Goal: Task Accomplishment & Management: Use online tool/utility

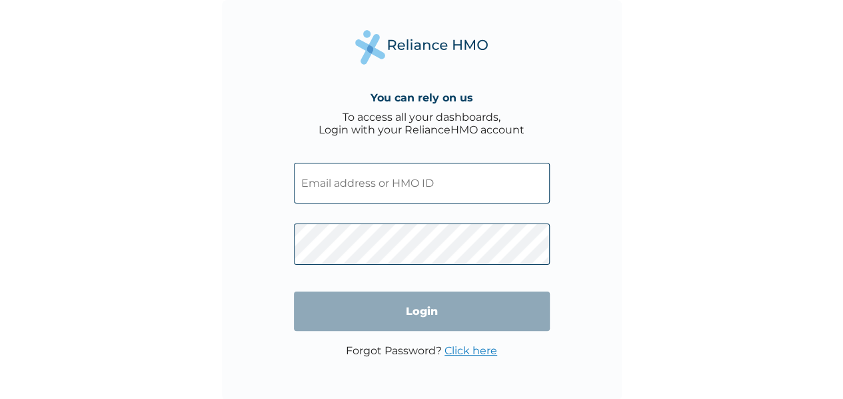
click at [414, 181] on input "text" at bounding box center [422, 183] width 256 height 41
paste input "GHT/10010/A"
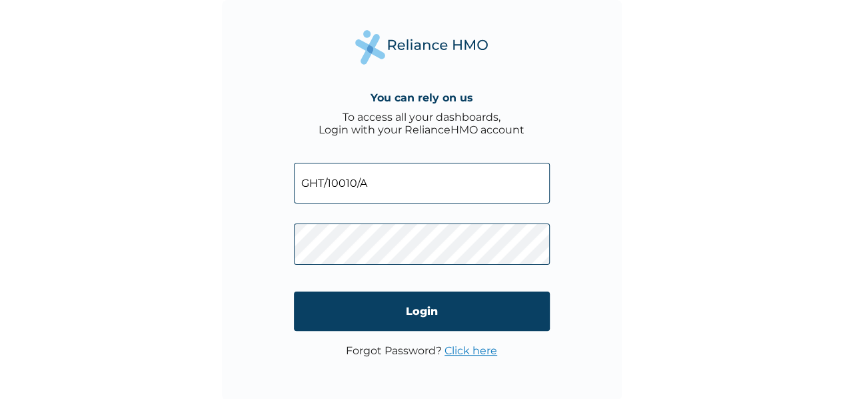
type input "GHT/10010/A"
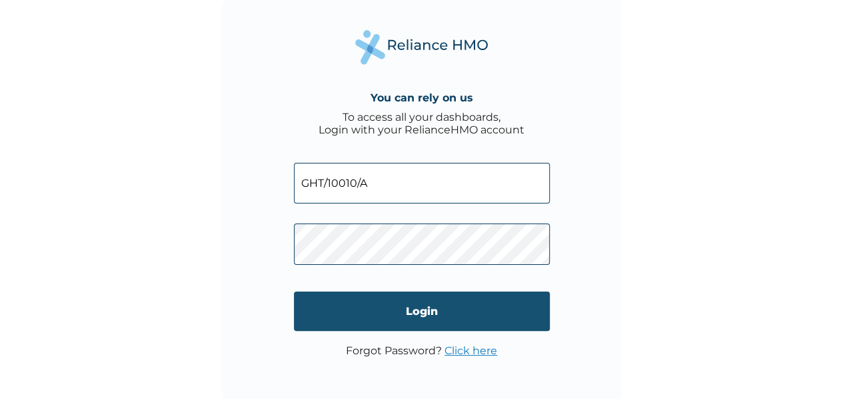
click at [368, 302] on input "Login" at bounding box center [422, 310] width 256 height 39
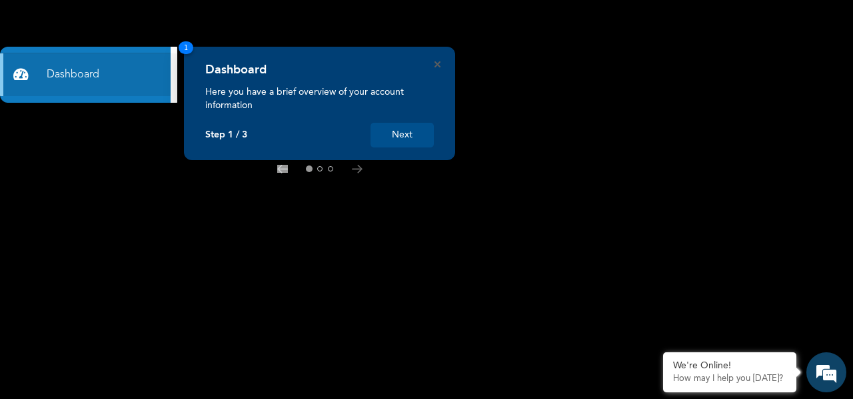
click at [558, 309] on rect at bounding box center [426, 199] width 853 height 399
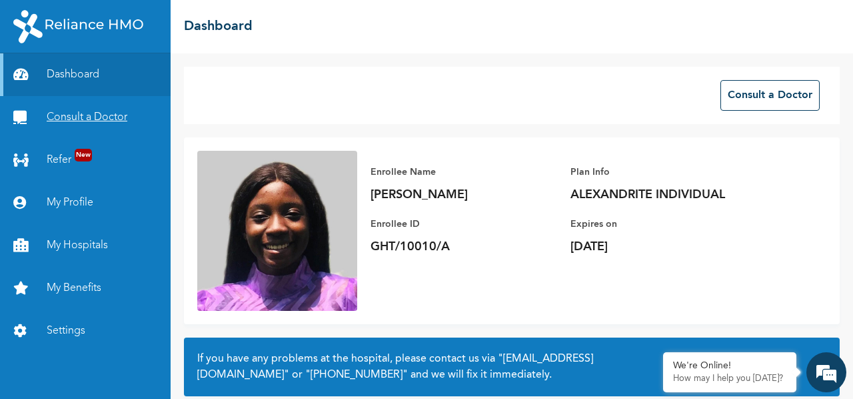
click at [113, 115] on link "Consult a Doctor" at bounding box center [85, 117] width 171 height 43
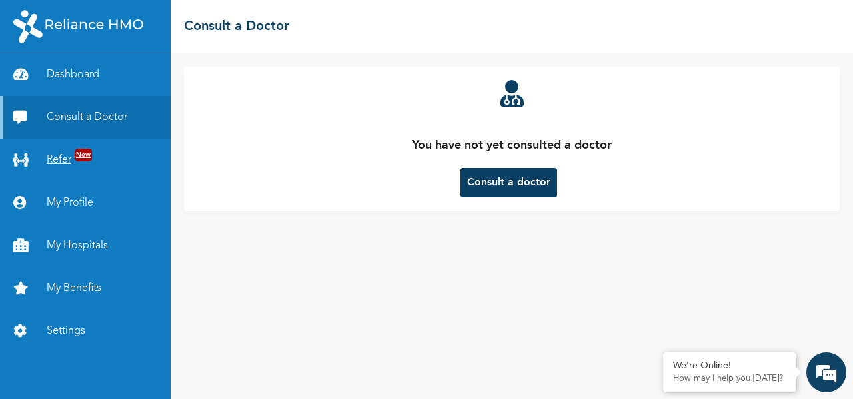
click at [51, 169] on link "Refer New" at bounding box center [85, 160] width 171 height 43
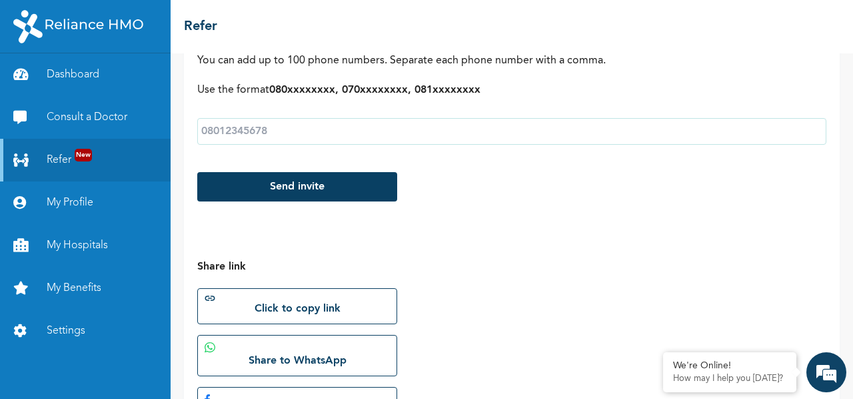
scroll to position [361, 0]
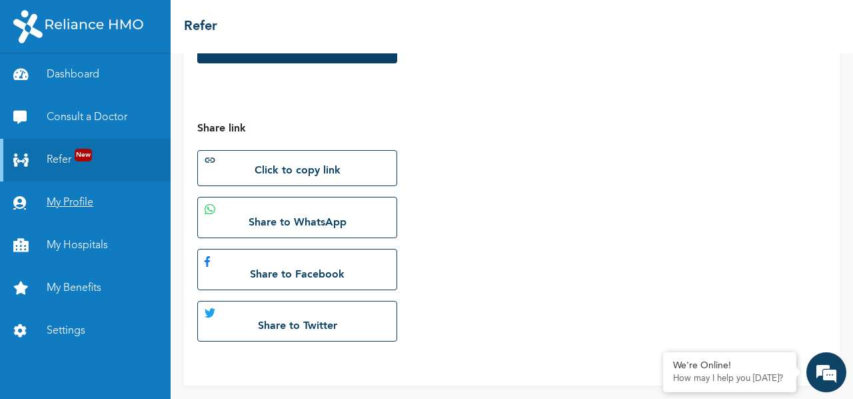
click at [112, 198] on link "My Profile" at bounding box center [85, 202] width 171 height 43
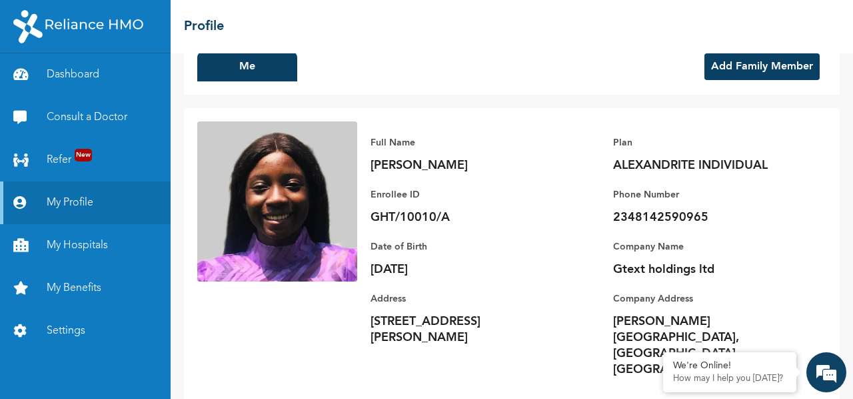
scroll to position [28, 0]
click at [100, 235] on link "My Hospitals" at bounding box center [85, 245] width 171 height 43
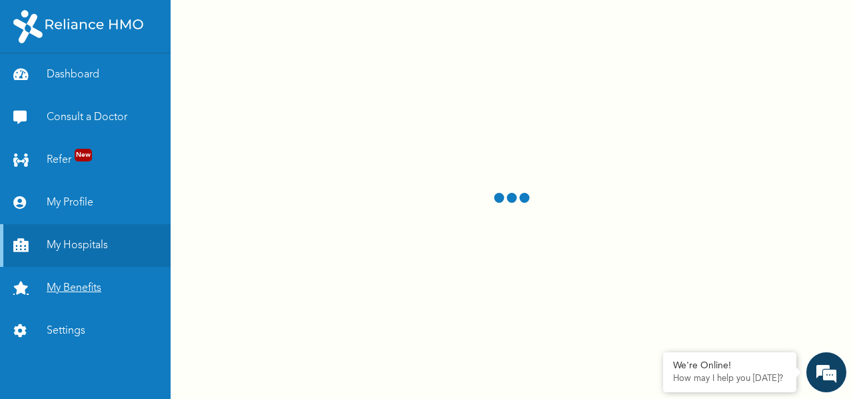
click at [80, 285] on link "My Benefits" at bounding box center [85, 288] width 171 height 43
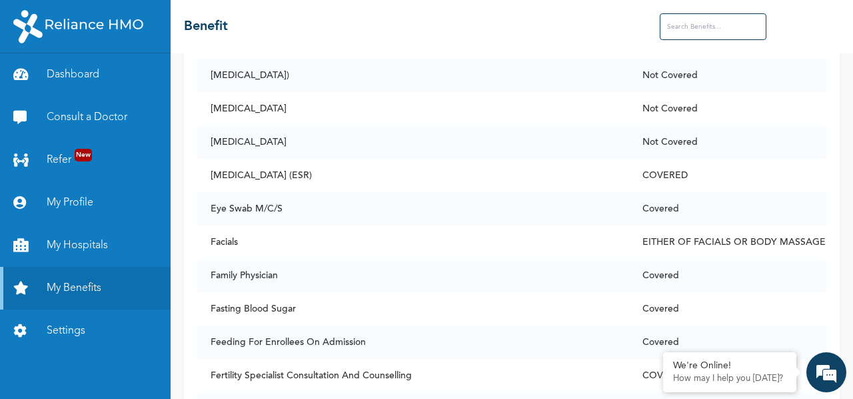
scroll to position [2941, 0]
drag, startPoint x: 384, startPoint y: 247, endPoint x: 343, endPoint y: 239, distance: 41.6
click at [343, 239] on td "Facials" at bounding box center [413, 240] width 432 height 33
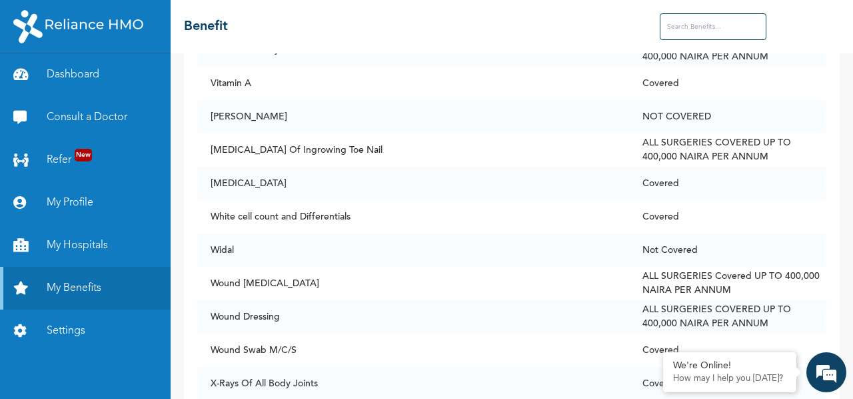
scroll to position [10376, 0]
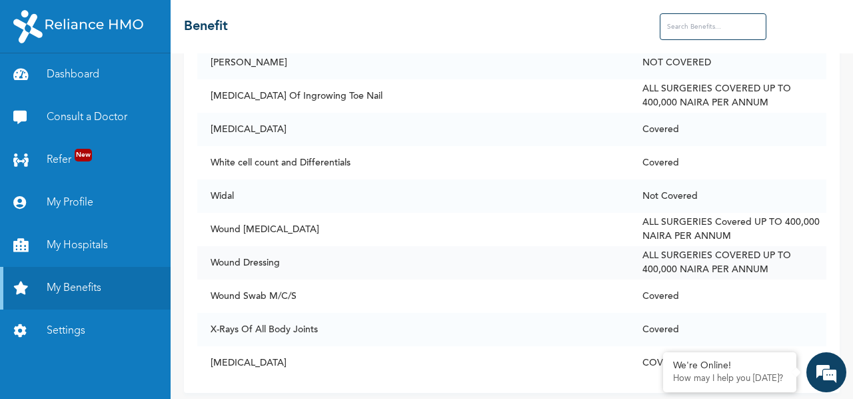
click at [237, 255] on td "Wound Dressing" at bounding box center [413, 262] width 432 height 33
click at [253, 213] on td "Wound Debridement" at bounding box center [413, 229] width 432 height 33
click at [79, 326] on link "Settings" at bounding box center [85, 330] width 171 height 43
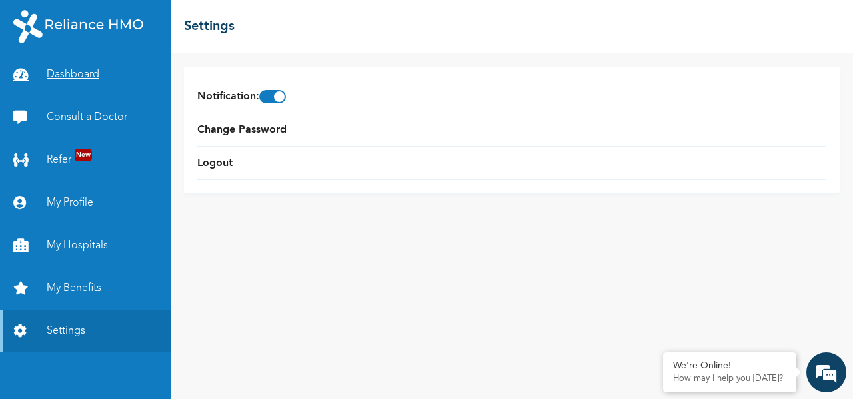
click at [75, 75] on link "Dashboard" at bounding box center [85, 74] width 171 height 43
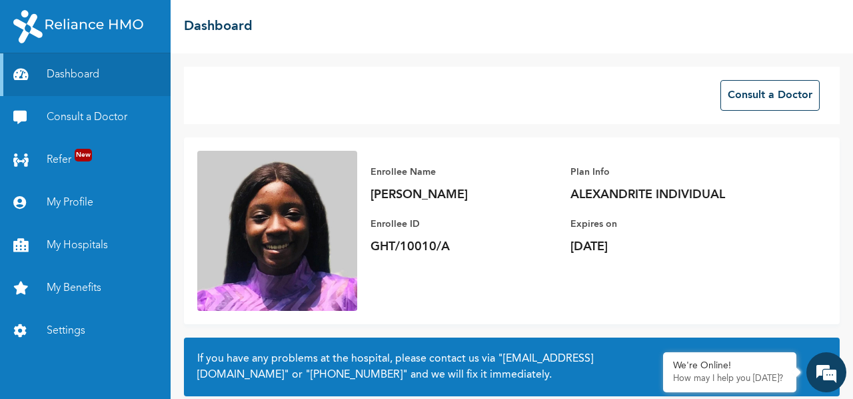
scroll to position [117, 0]
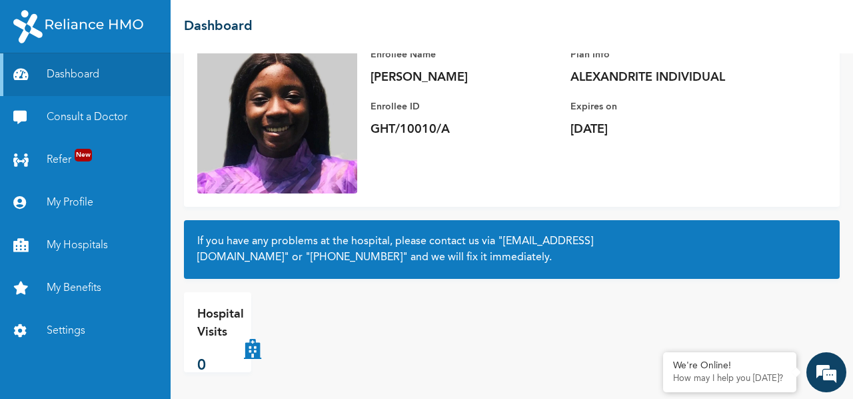
click at [248, 351] on icon at bounding box center [252, 331] width 17 height 53
click at [219, 337] on p "Hospital Visits" at bounding box center [220, 323] width 47 height 36
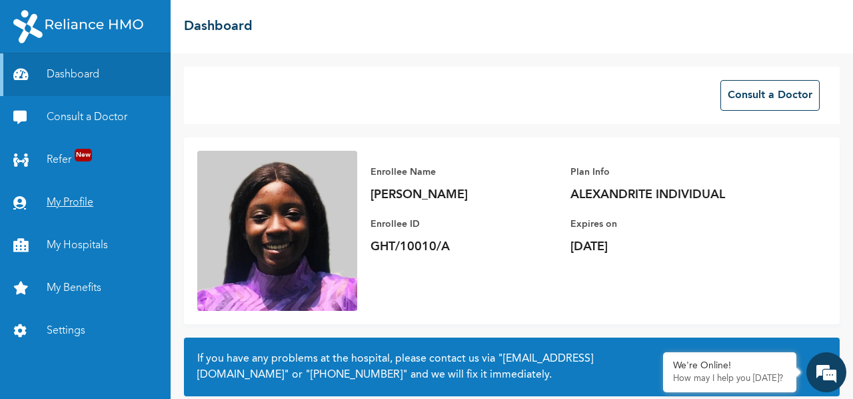
click at [72, 195] on link "My Profile" at bounding box center [85, 202] width 171 height 43
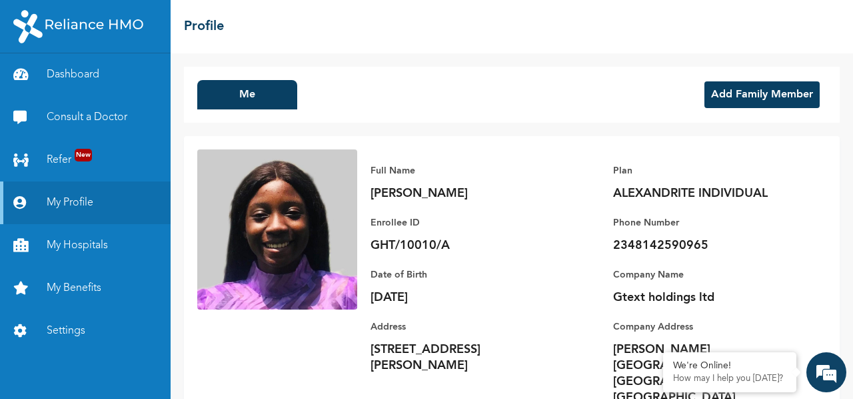
scroll to position [28, 0]
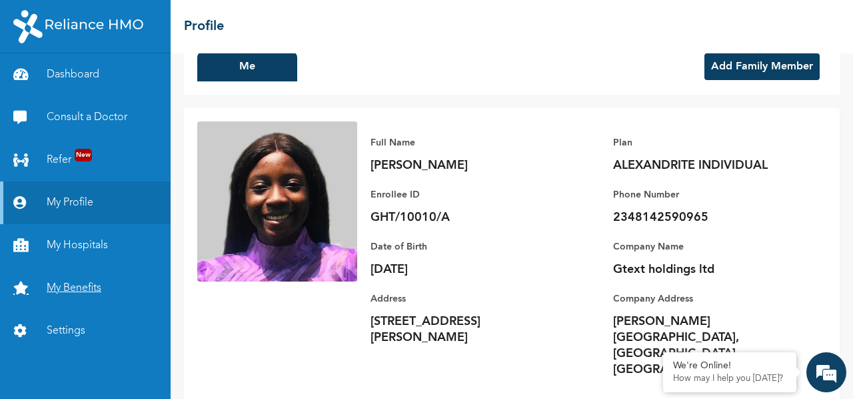
click at [75, 283] on link "My Benefits" at bounding box center [85, 288] width 171 height 43
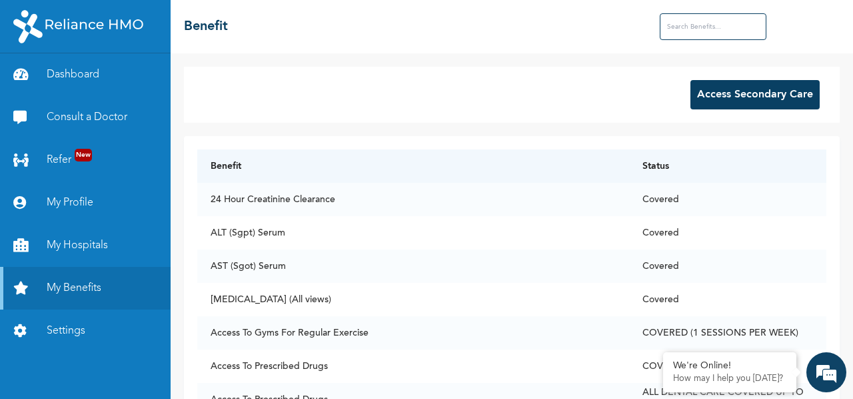
click at [731, 90] on button "Access Secondary Care" at bounding box center [754, 94] width 129 height 29
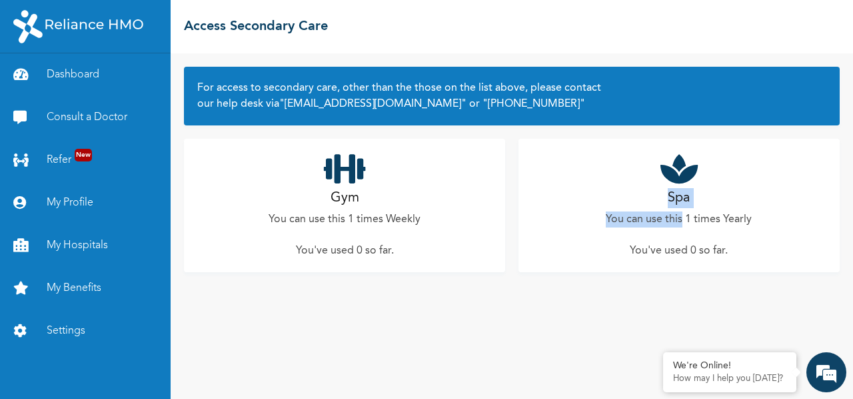
drag, startPoint x: 684, startPoint y: 221, endPoint x: 676, endPoint y: 173, distance: 48.6
click at [676, 173] on div "Spa You can use this 1 times Yearly You've used 0 so far ." at bounding box center [678, 205] width 321 height 133
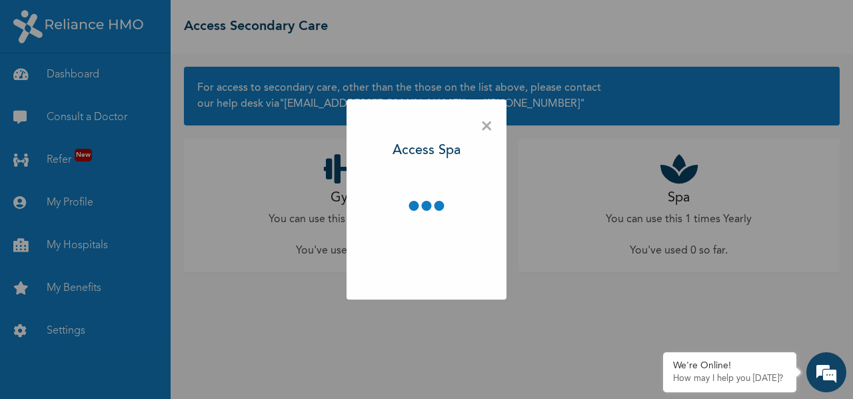
click at [676, 173] on div "× Access Spa" at bounding box center [426, 199] width 853 height 399
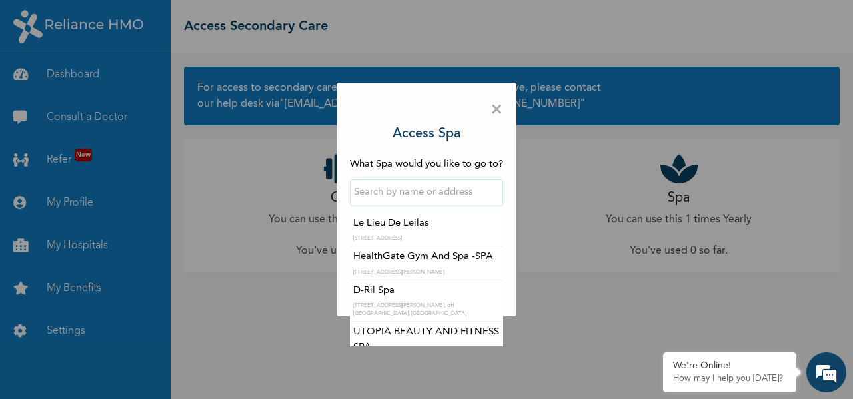
click at [448, 189] on input "text" at bounding box center [426, 192] width 153 height 27
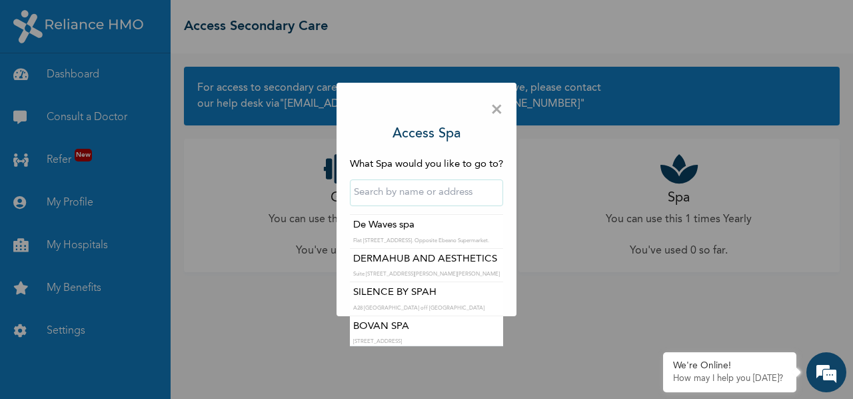
scroll to position [442, 0]
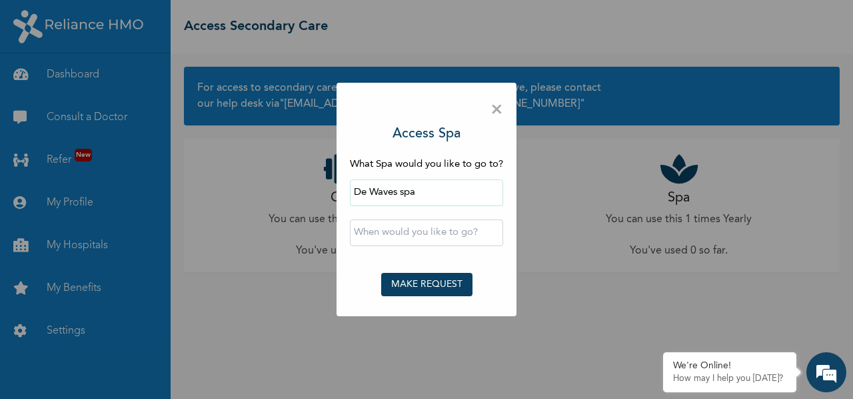
click at [420, 199] on input "De Waves spa" at bounding box center [426, 192] width 153 height 27
type input "D"
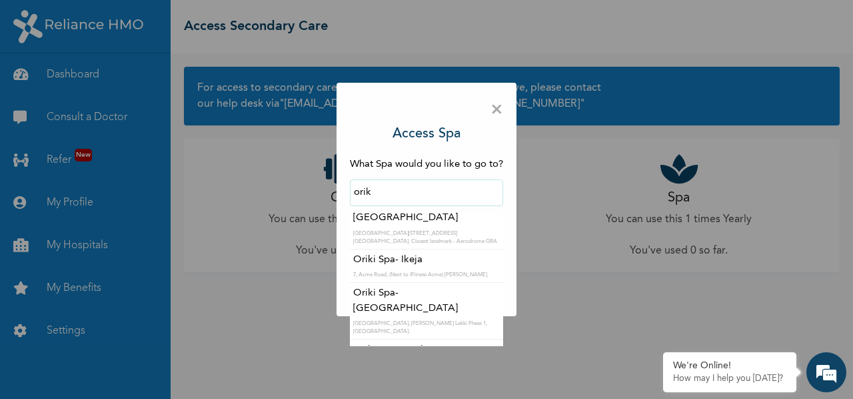
scroll to position [279, 0]
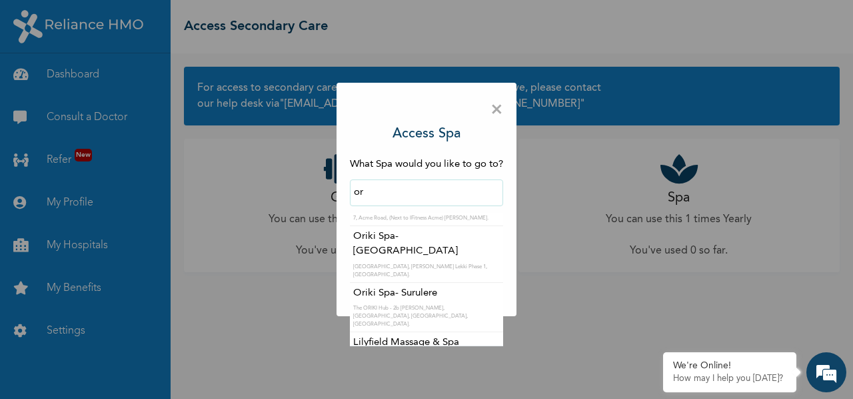
type input "o"
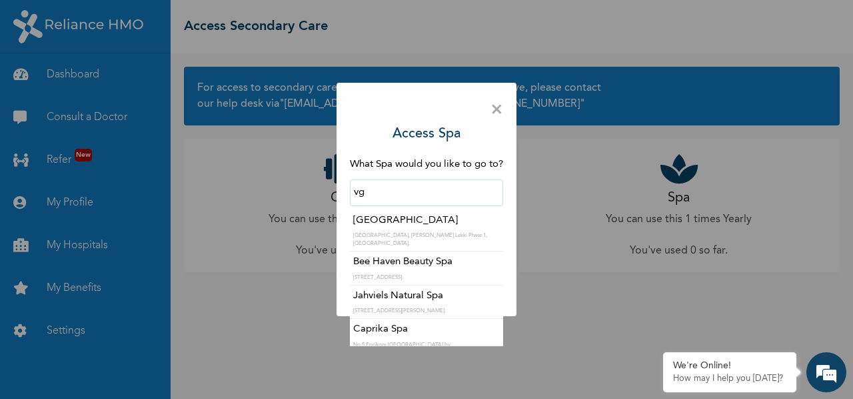
scroll to position [0, 0]
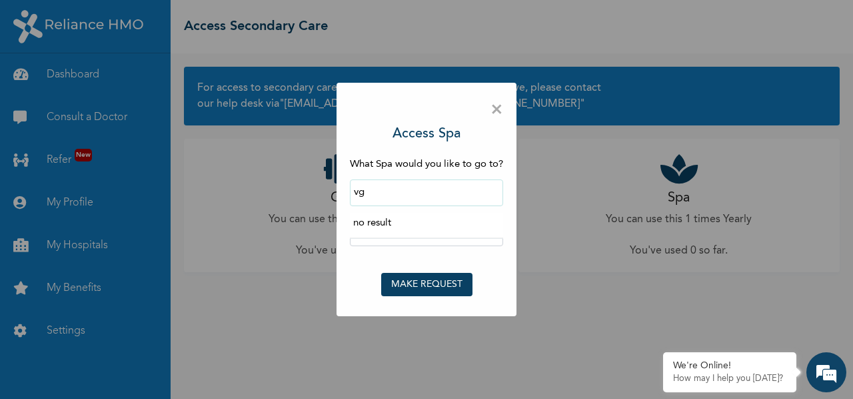
type input "vg"
click at [498, 105] on span "×" at bounding box center [496, 110] width 13 height 28
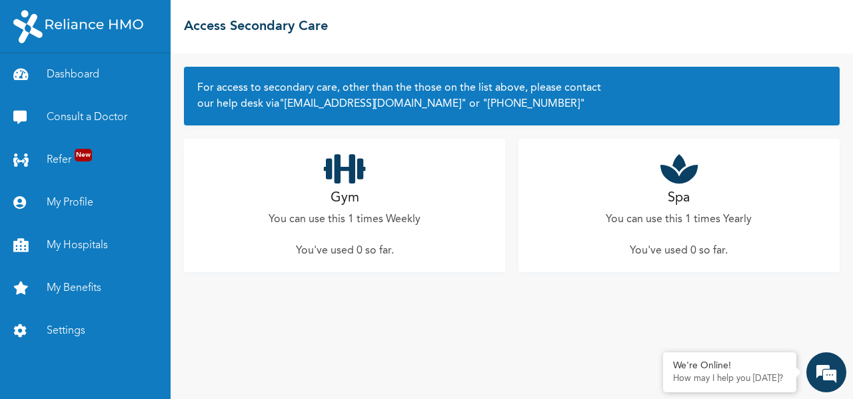
click at [386, 205] on div "Gym You can use this 1 times Weekly You've used 0 so far ." at bounding box center [344, 205] width 321 height 133
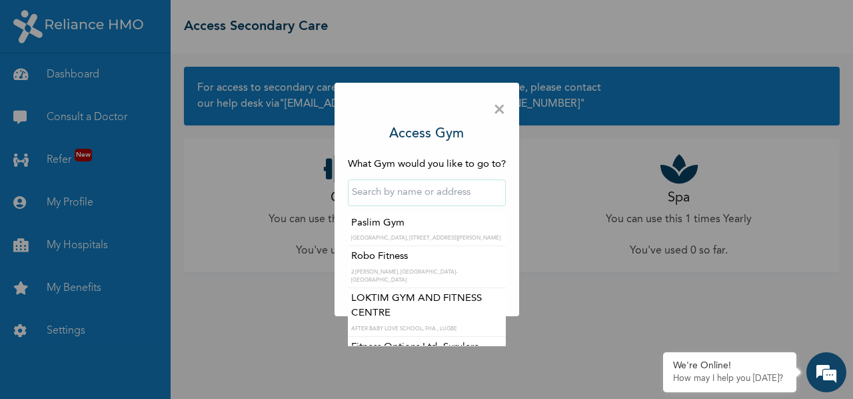
click at [420, 191] on input "text" at bounding box center [427, 192] width 158 height 27
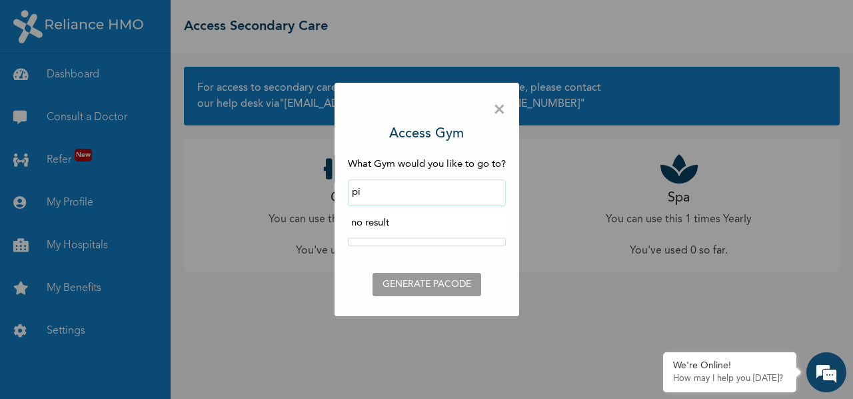
type input "p"
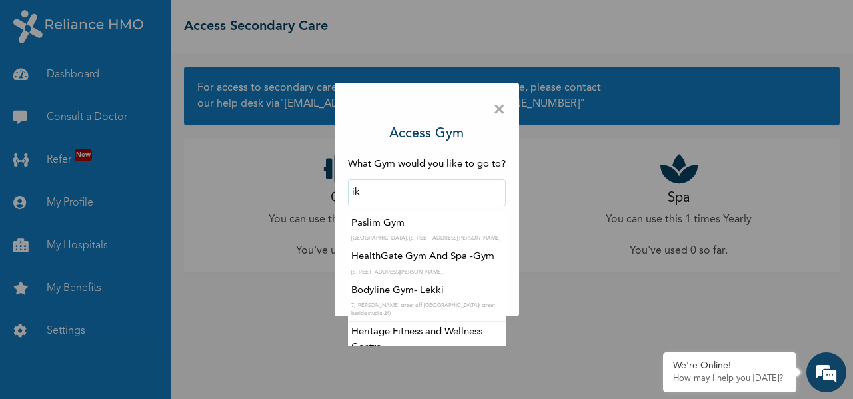
type input "i"
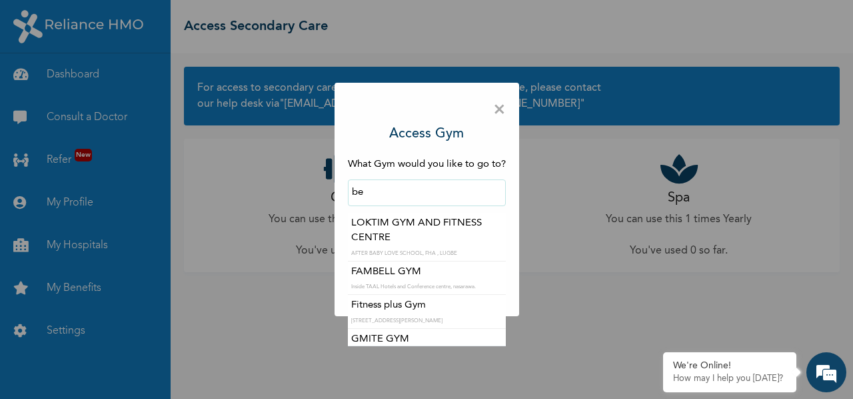
type input "b"
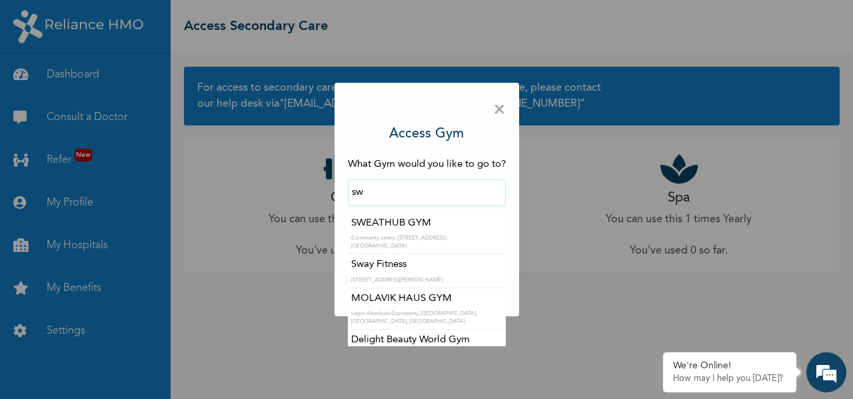
type input "s"
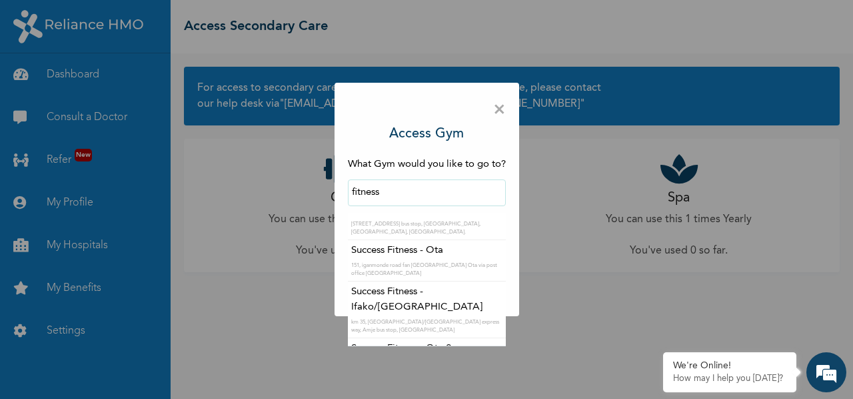
scroll to position [1711, 0]
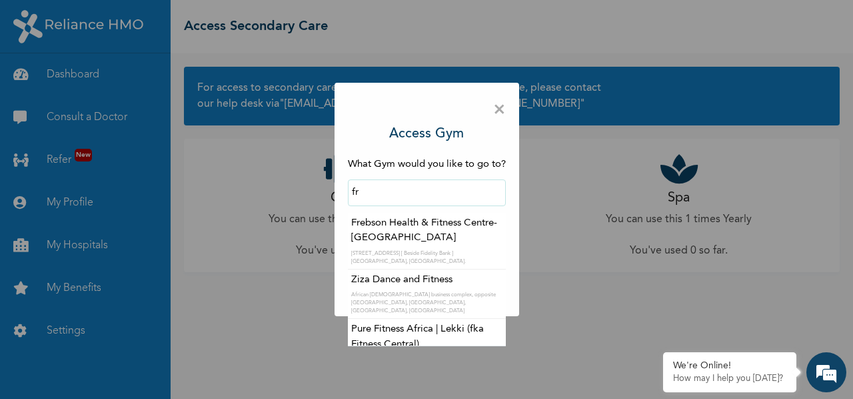
type input "f"
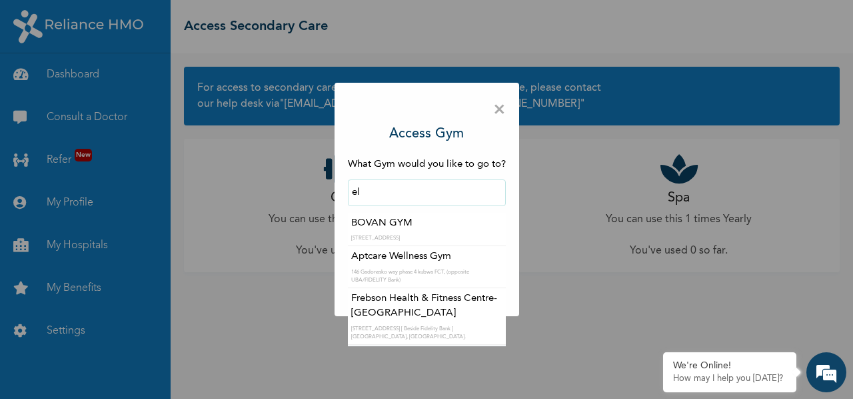
type input "e"
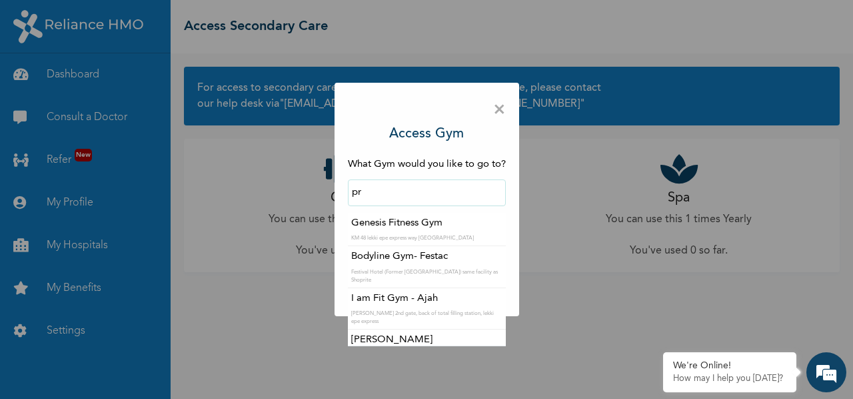
type input "p"
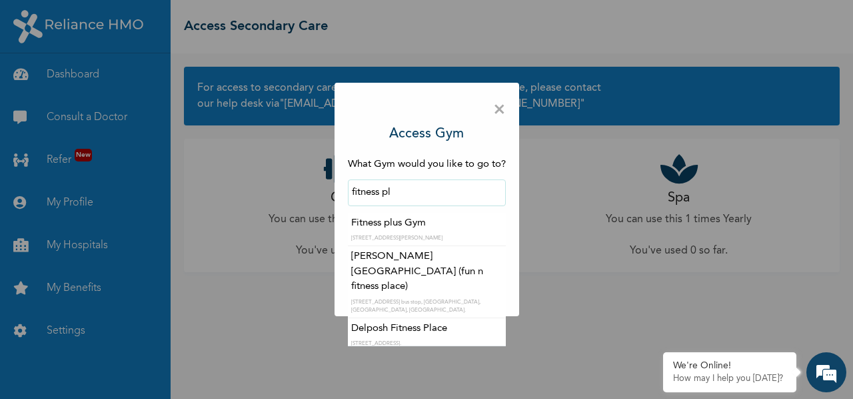
drag, startPoint x: 400, startPoint y: 186, endPoint x: 336, endPoint y: 194, distance: 64.5
click at [336, 194] on div "× Access Gym What Gym would you like to go to? fitness pl Fitness plus Gym 231,…" at bounding box center [427, 199] width 185 height 233
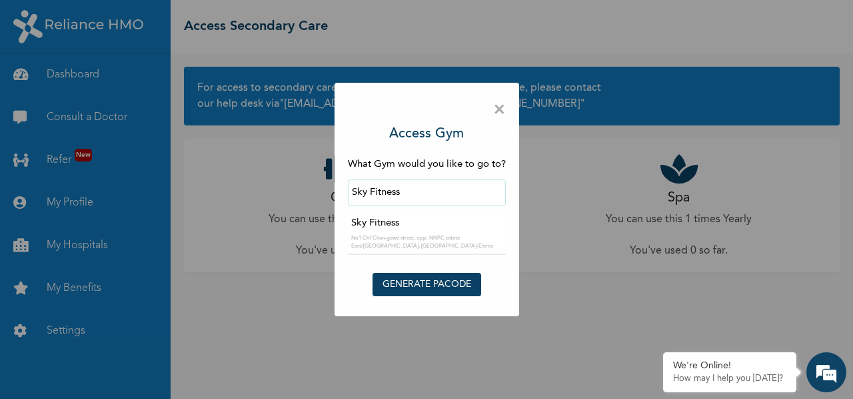
click at [424, 190] on input "Sky Fitness" at bounding box center [427, 192] width 158 height 27
type input "S"
type input "health gar"
